Goal: Task Accomplishment & Management: Use online tool/utility

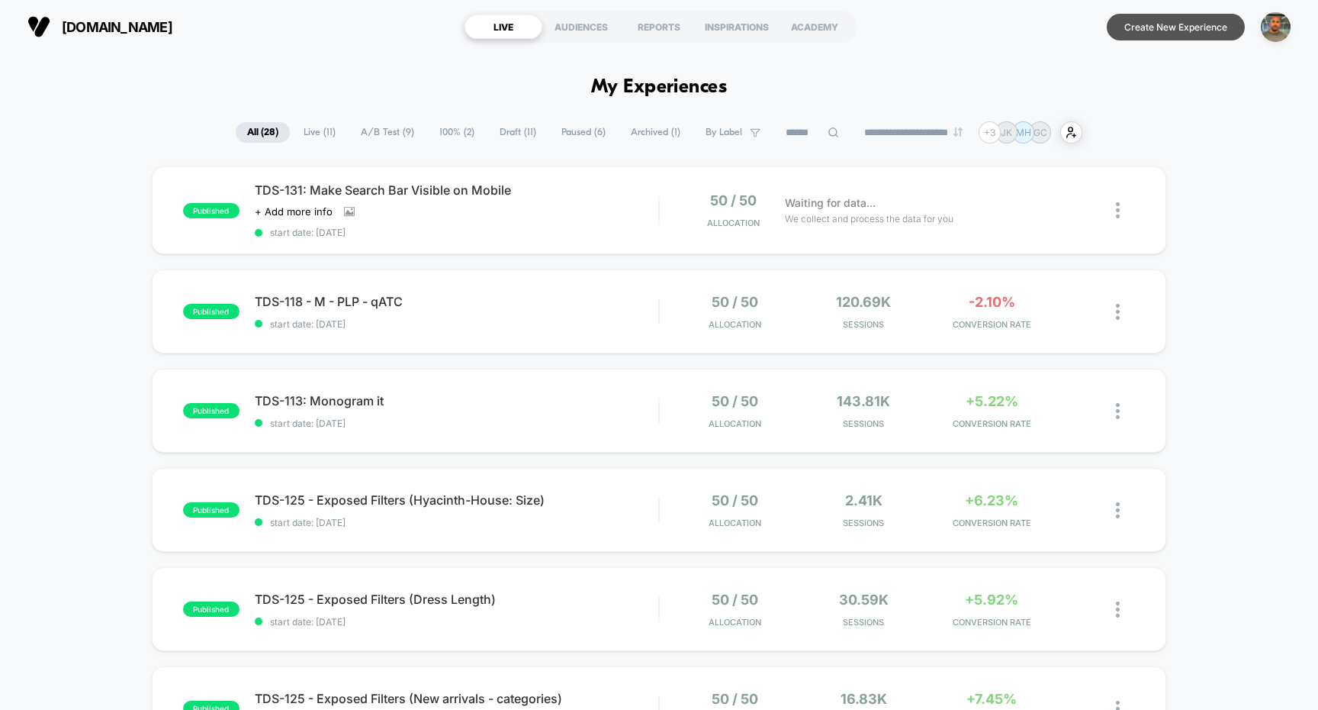
click at [1205, 20] on button "Create New Experience" at bounding box center [1176, 27] width 138 height 27
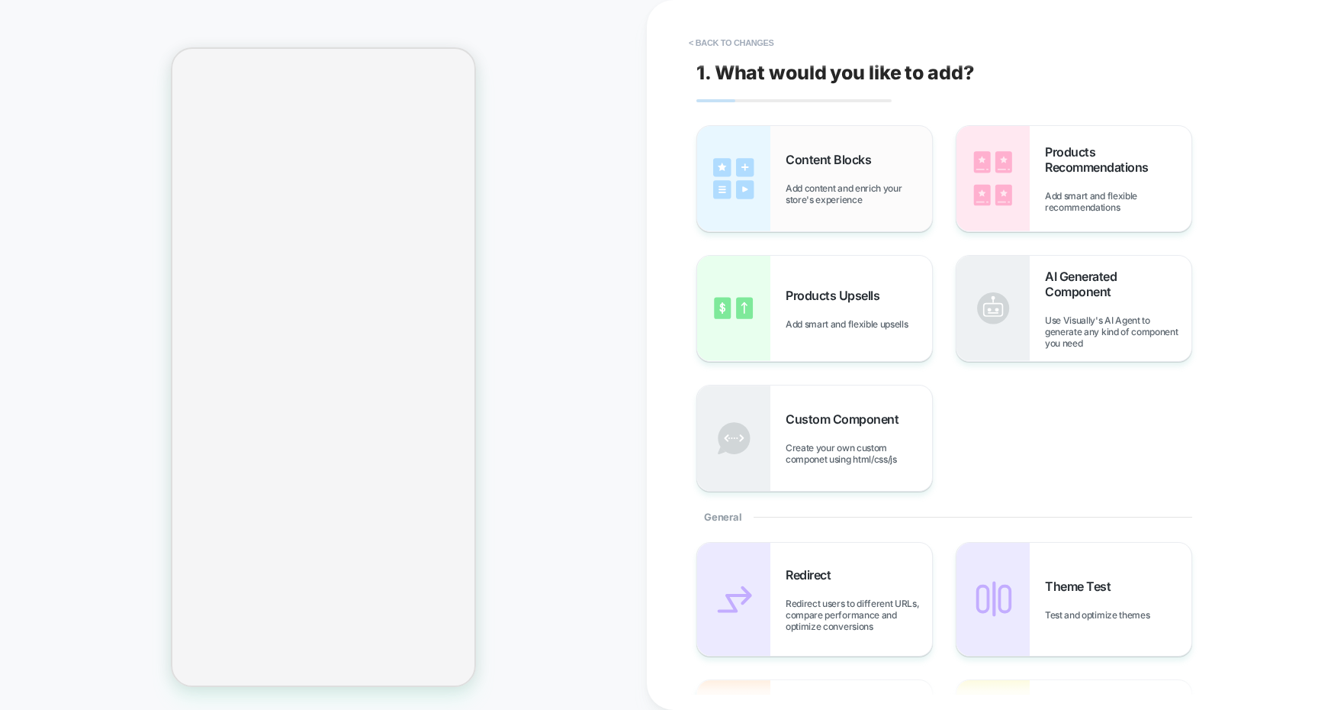
click at [811, 213] on div "Content Blocks Add content and enrich your store's experience" at bounding box center [814, 178] width 235 height 105
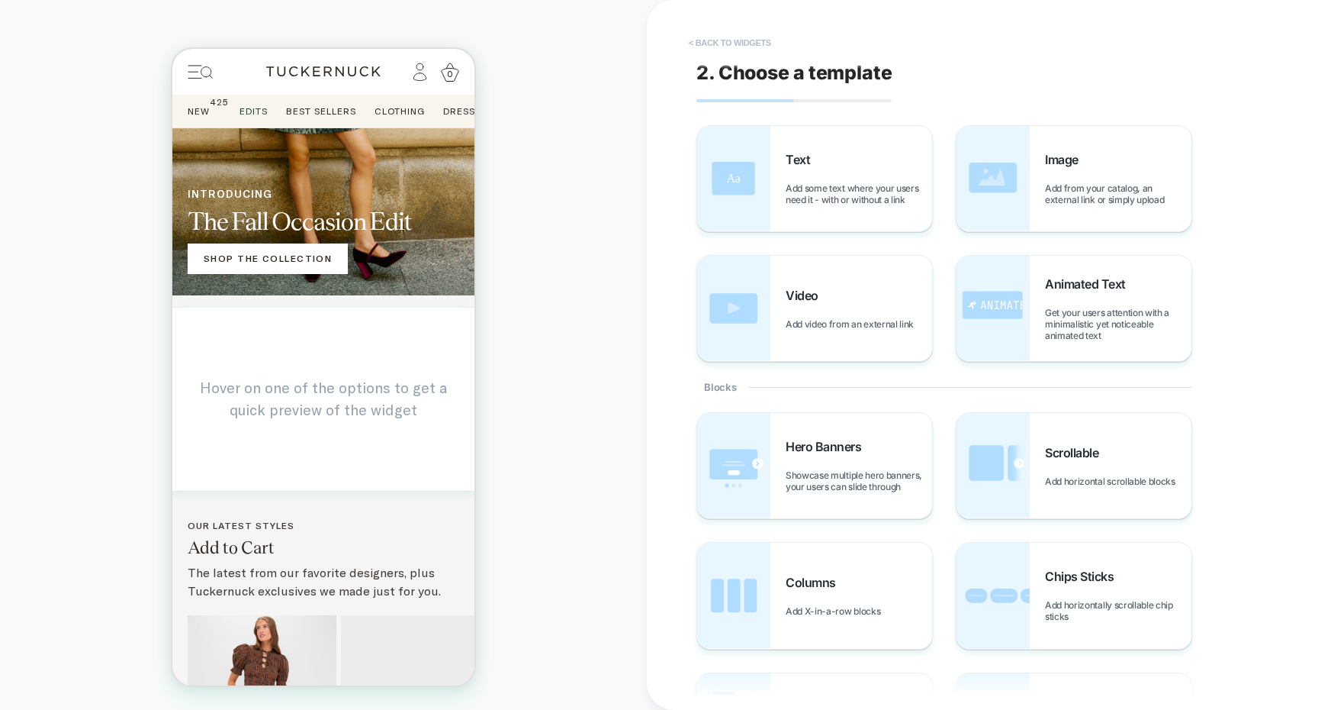
click at [763, 42] on button "< Back to widgets" at bounding box center [730, 43] width 98 height 24
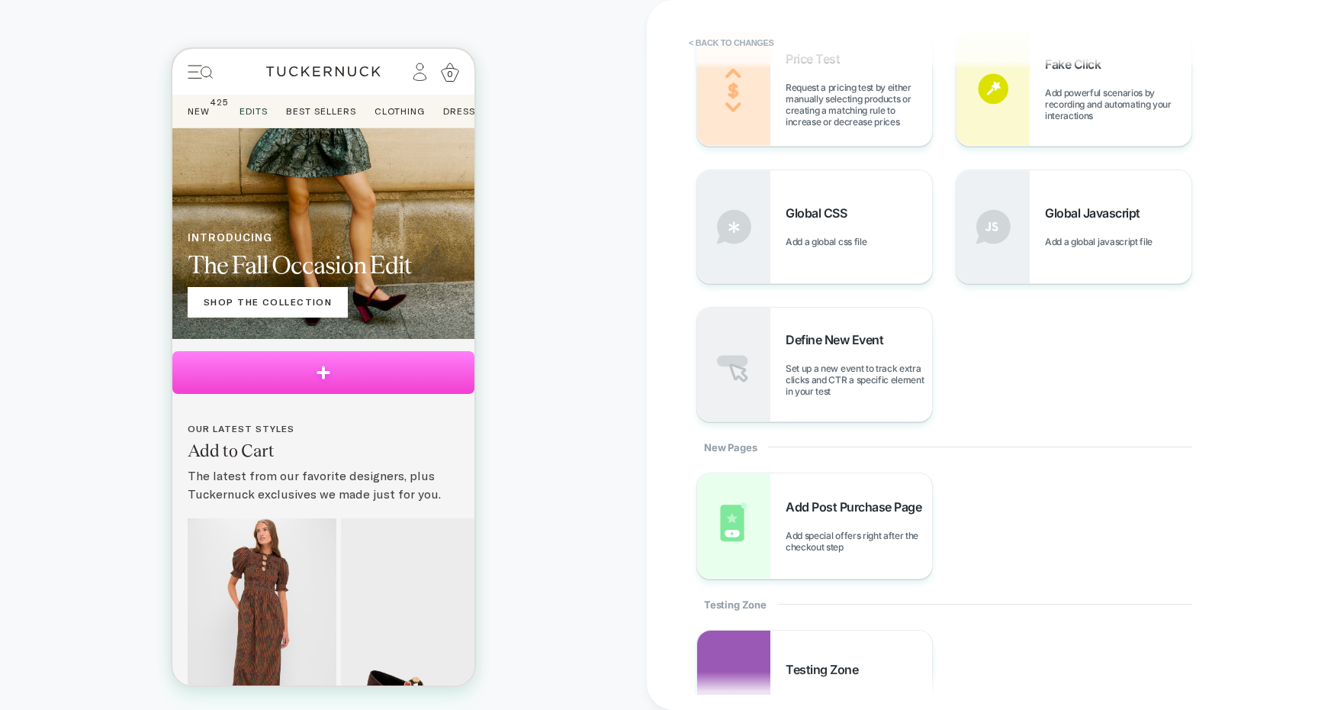
scroll to position [812, 0]
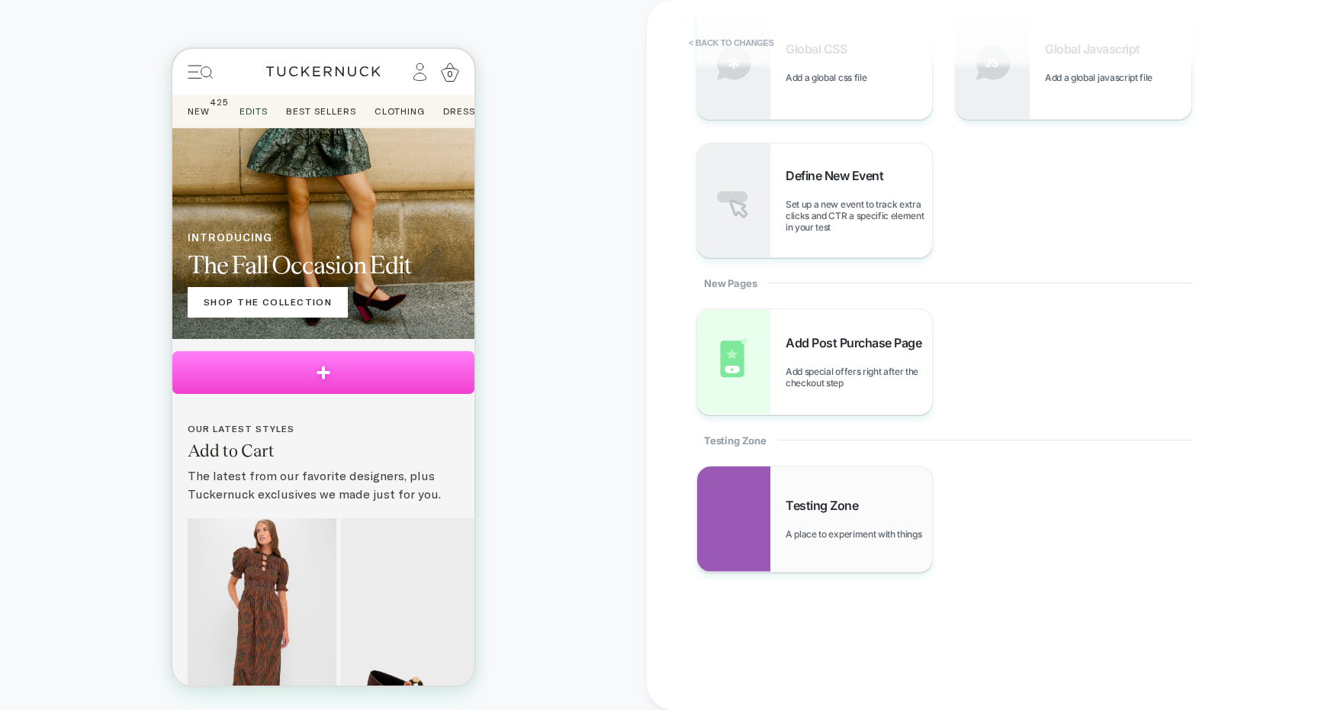
click at [839, 466] on div "Testing Zone A place to experiment with things" at bounding box center [814, 518] width 235 height 105
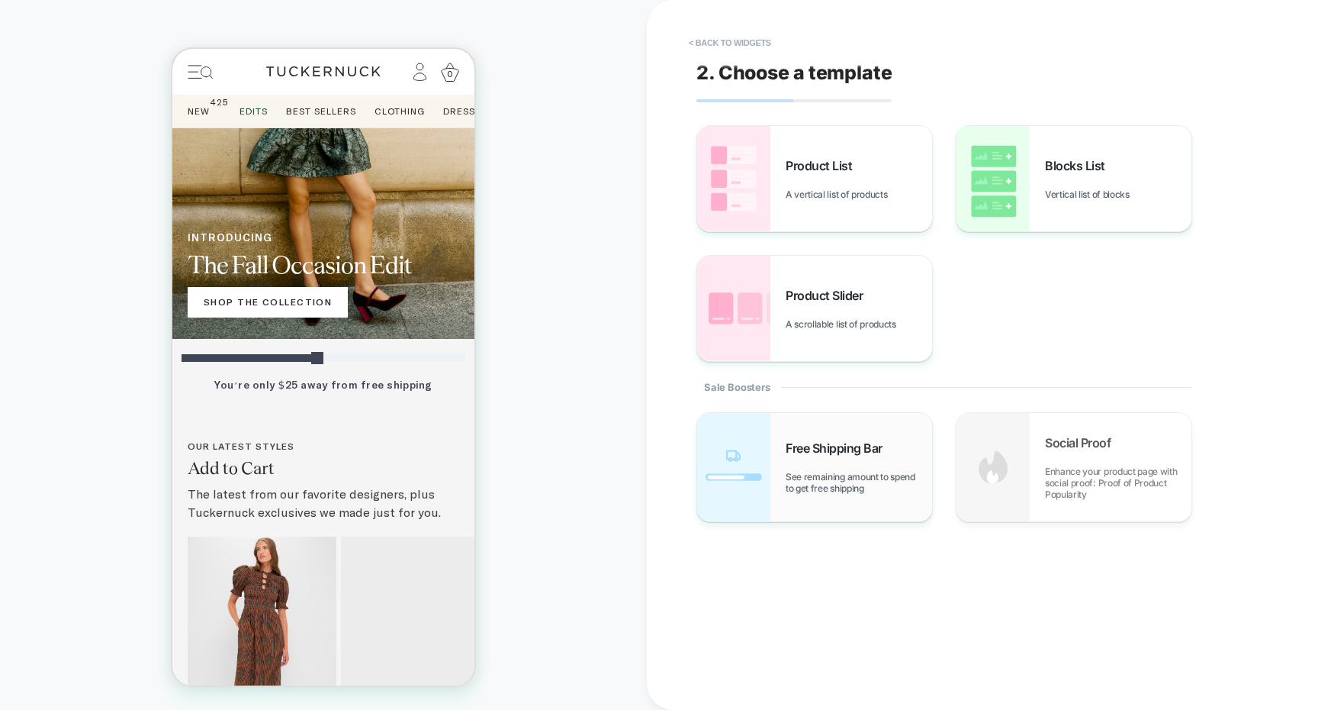
scroll to position [190, 0]
